Goal: Task Accomplishment & Management: Use online tool/utility

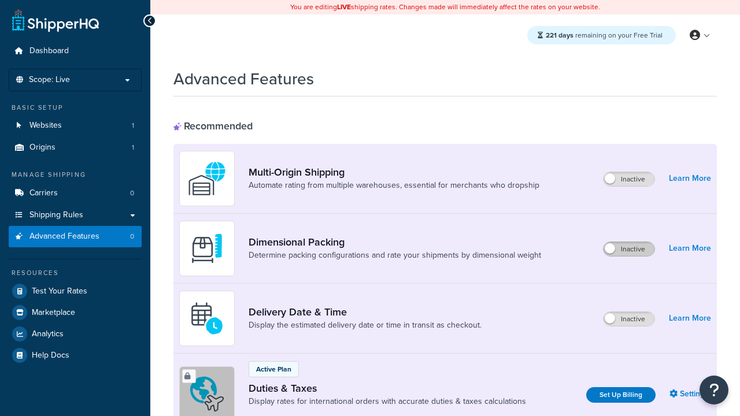
click at [629, 249] on label "Inactive" at bounding box center [629, 249] width 51 height 14
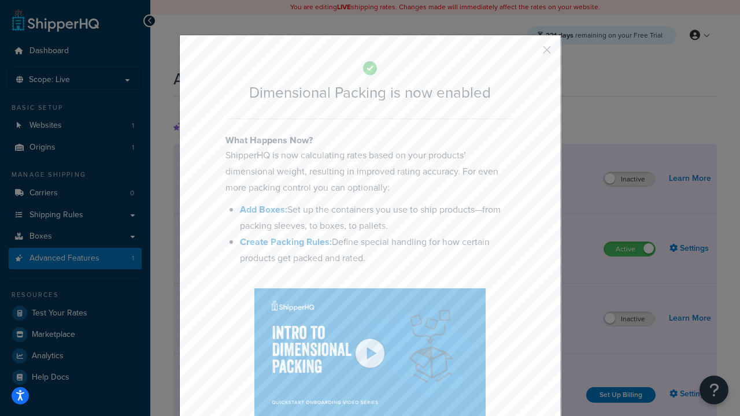
click at [530, 54] on button "button" at bounding box center [530, 54] width 3 height 3
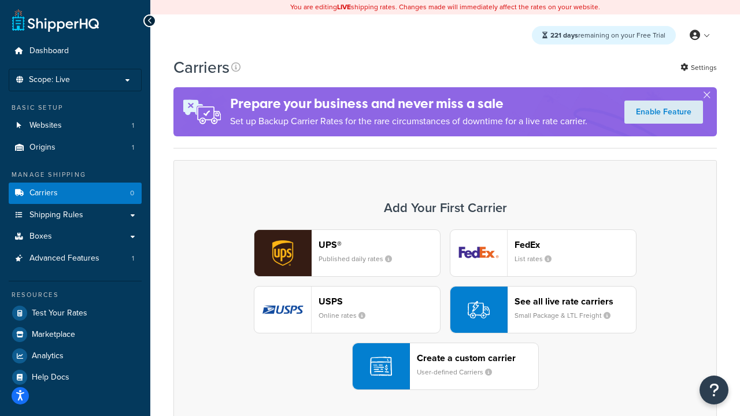
click at [445, 310] on div "UPS® Published daily rates FedEx List rates USPS Online rates See all live rate…" at bounding box center [445, 310] width 519 height 161
click at [575, 245] on header "FedEx" at bounding box center [575, 244] width 121 height 11
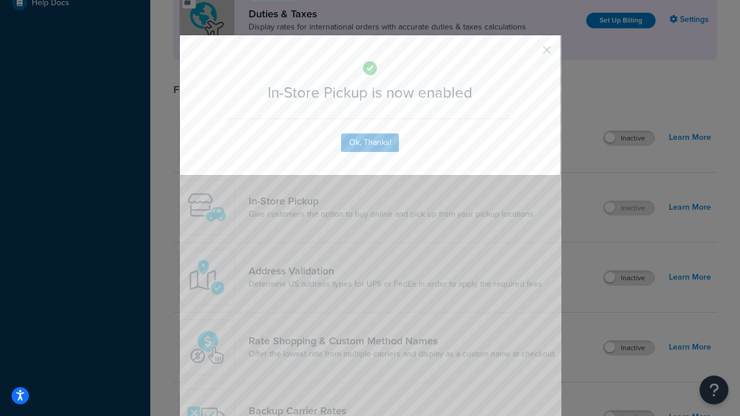
scroll to position [397, 0]
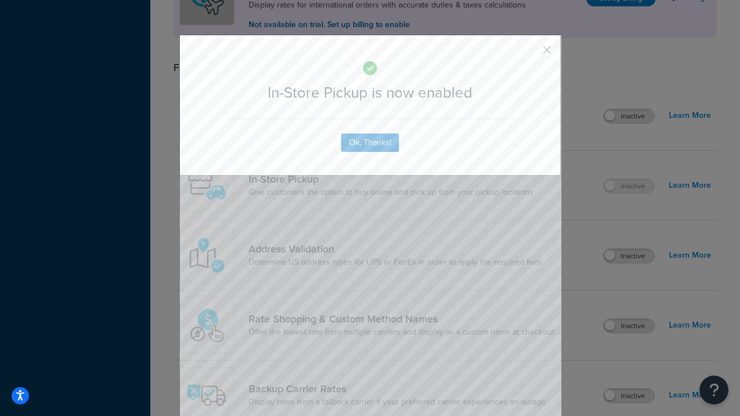
click at [530, 54] on button "button" at bounding box center [530, 54] width 3 height 3
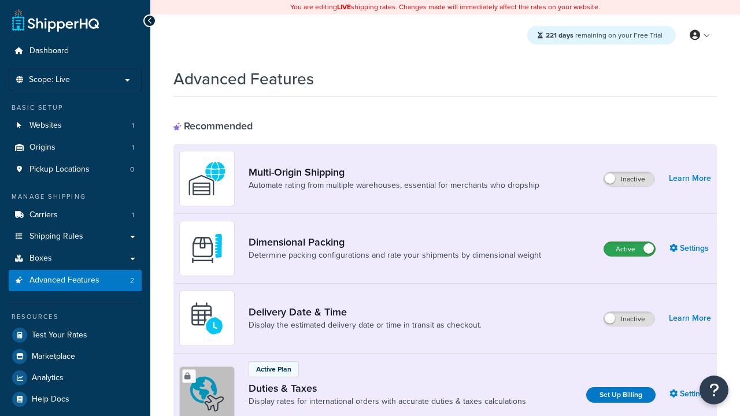
click at [630, 249] on label "Active" at bounding box center [629, 249] width 51 height 14
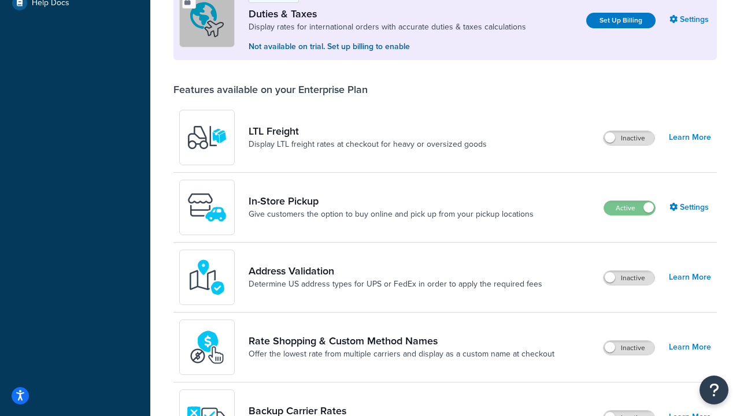
scroll to position [353, 0]
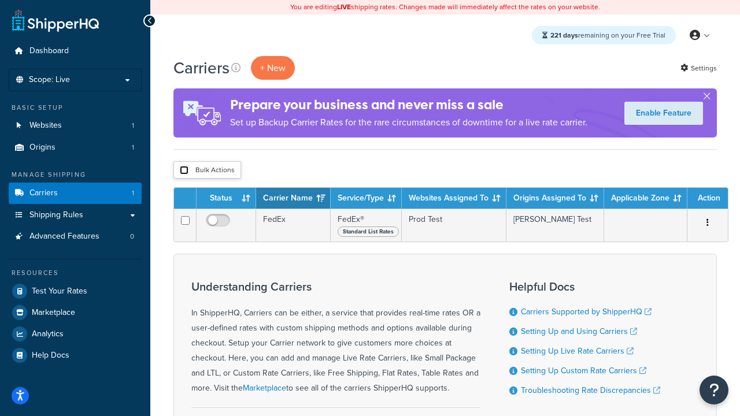
click at [184, 171] on input "checkbox" at bounding box center [184, 170] width 9 height 9
checkbox input "true"
click at [0, 0] on button "Delete" at bounding box center [0, 0] width 0 height 0
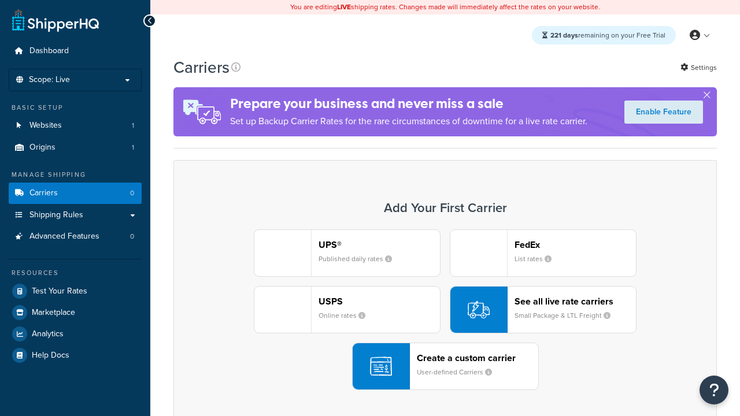
click at [445, 310] on div "UPS® Published daily rates FedEx List rates USPS Online rates See all live rate…" at bounding box center [445, 310] width 519 height 161
click at [445, 367] on div "Create a custom carrier User-defined Carriers" at bounding box center [477, 367] width 121 height 28
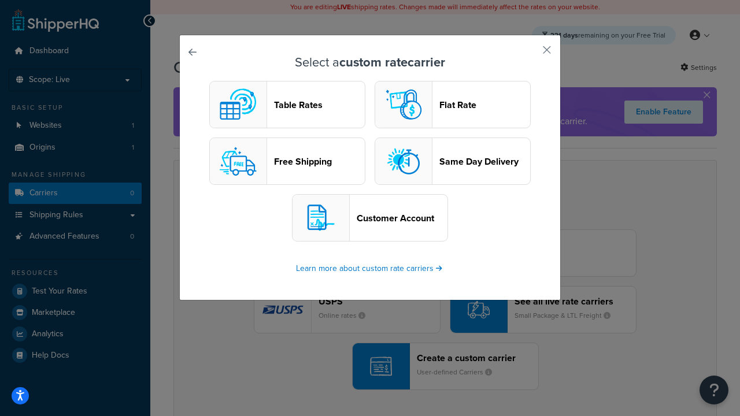
click at [287, 105] on header "Table Rates" at bounding box center [319, 104] width 91 height 11
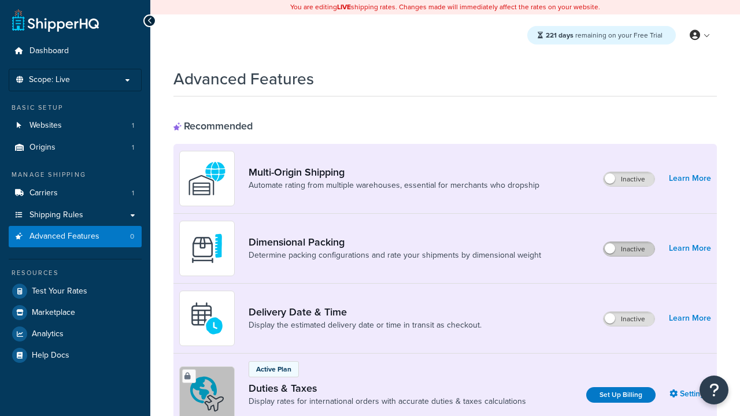
click at [629, 249] on label "Inactive" at bounding box center [629, 249] width 51 height 14
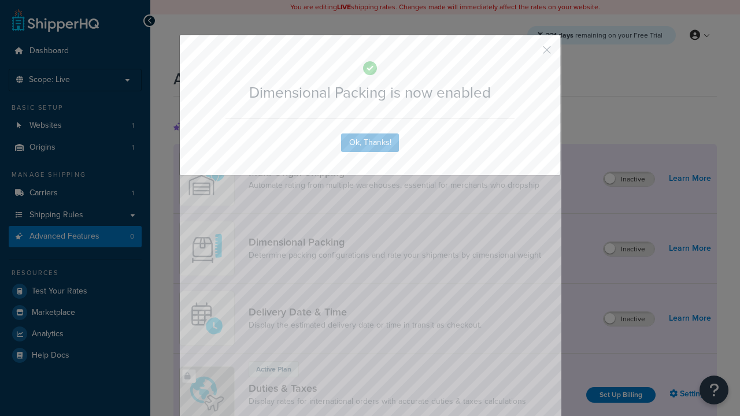
click at [530, 53] on button "button" at bounding box center [530, 54] width 3 height 3
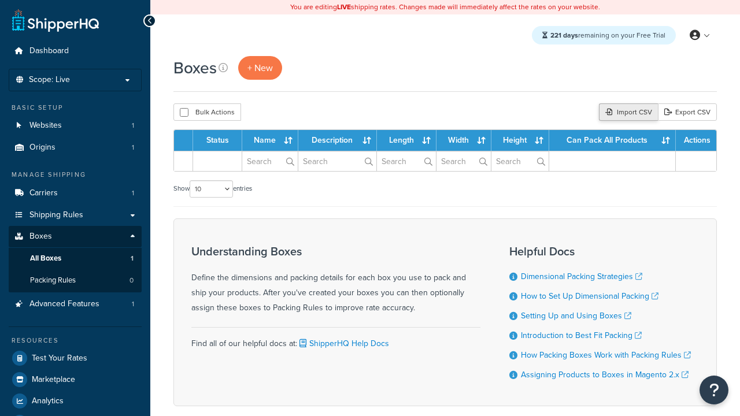
click at [627, 113] on div "Import CSV" at bounding box center [628, 112] width 59 height 17
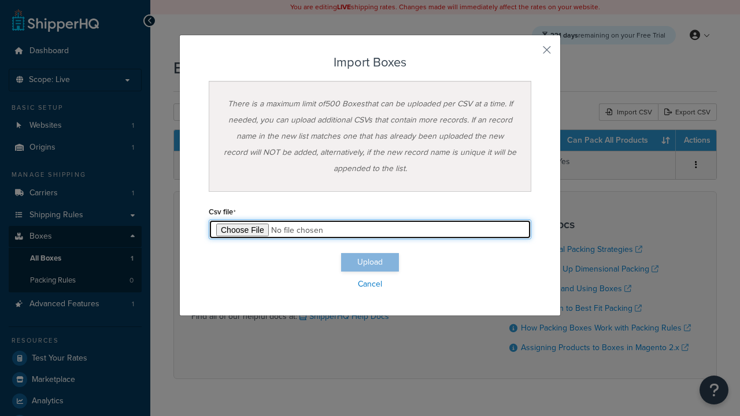
click at [370, 230] on input "file" at bounding box center [370, 230] width 323 height 20
type input "C:\fakepath\importBoxesSuccess.csv"
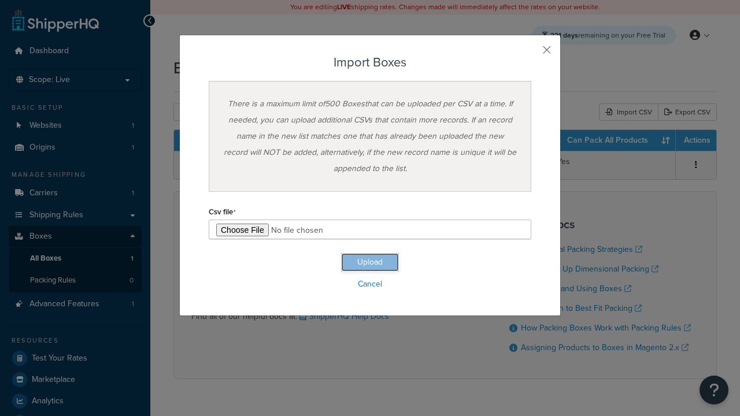
click at [370, 263] on button "Upload" at bounding box center [370, 262] width 58 height 19
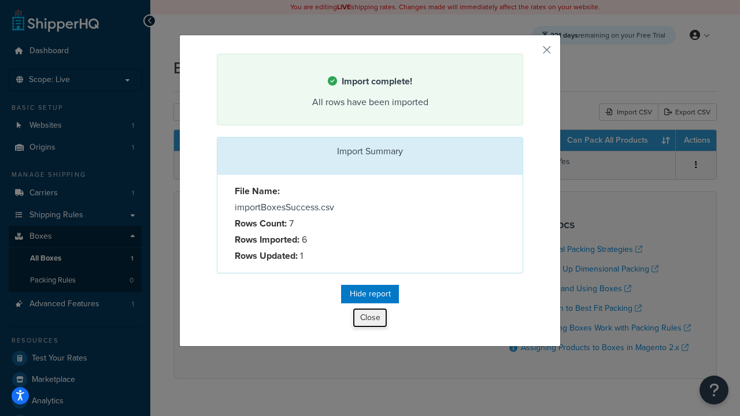
click at [370, 320] on button "Close" at bounding box center [370, 318] width 35 height 20
